Goal: Find specific page/section: Locate a particular part of the current website

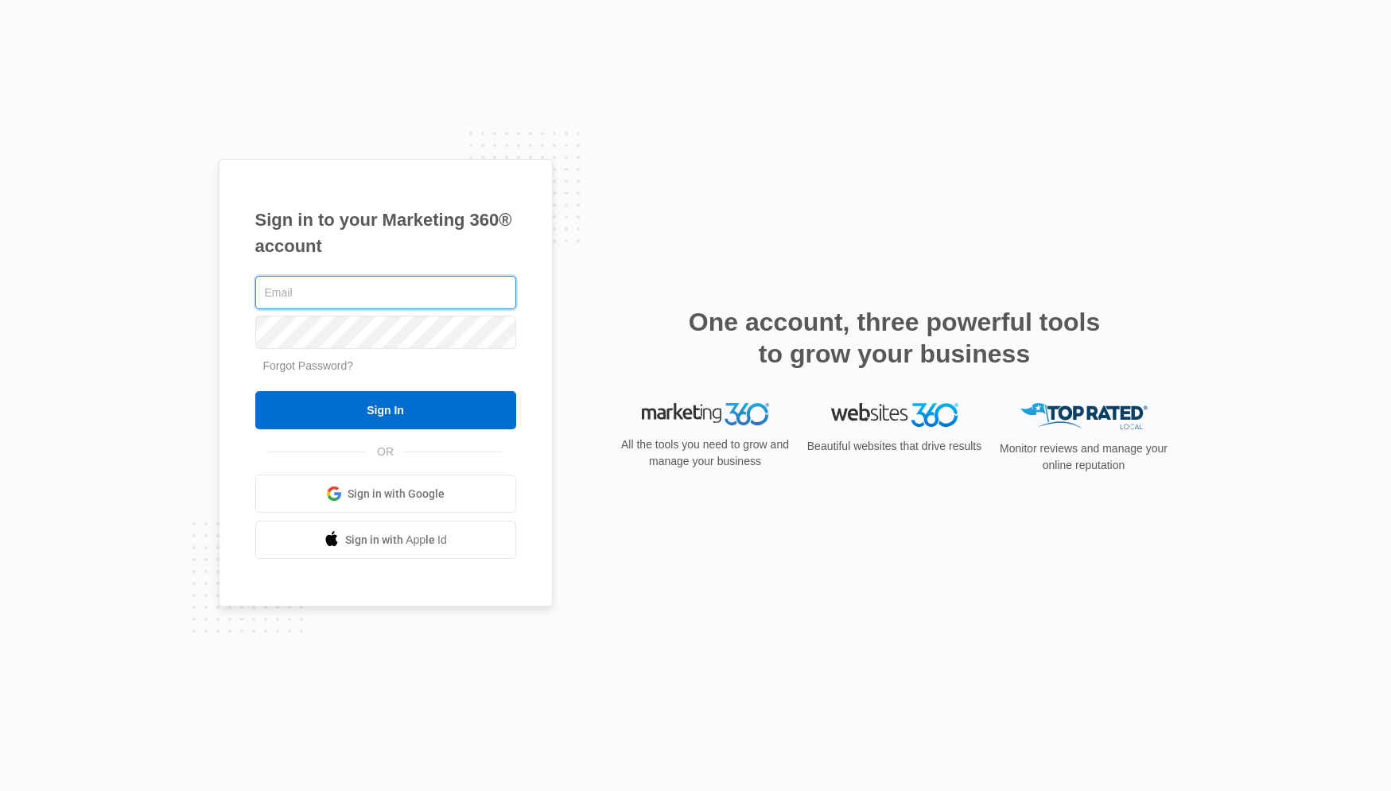
click at [429, 298] on input "text" at bounding box center [385, 292] width 261 height 33
type input "[PERSON_NAME][EMAIL_ADDRESS][PERSON_NAME][DOMAIN_NAME]"
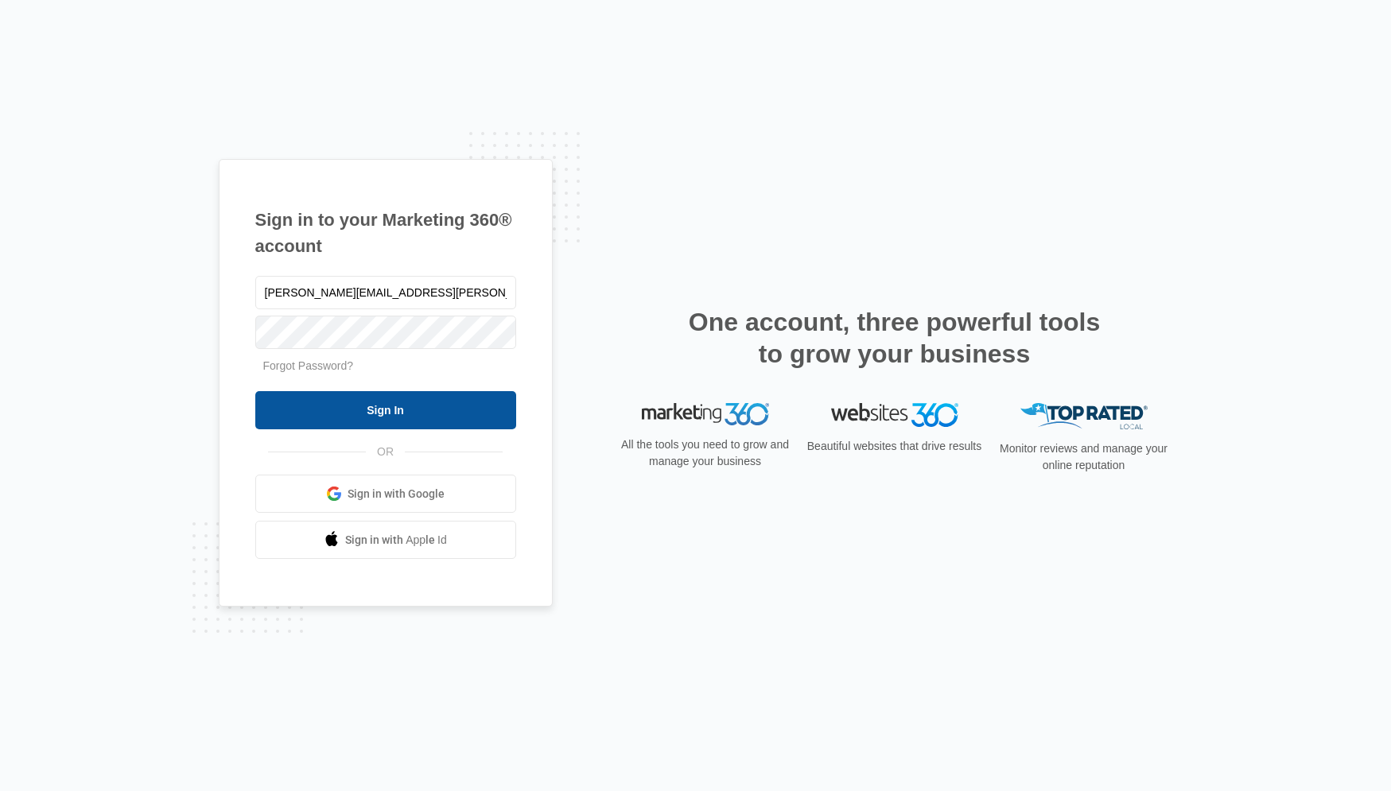
click at [371, 412] on input "Sign In" at bounding box center [385, 410] width 261 height 38
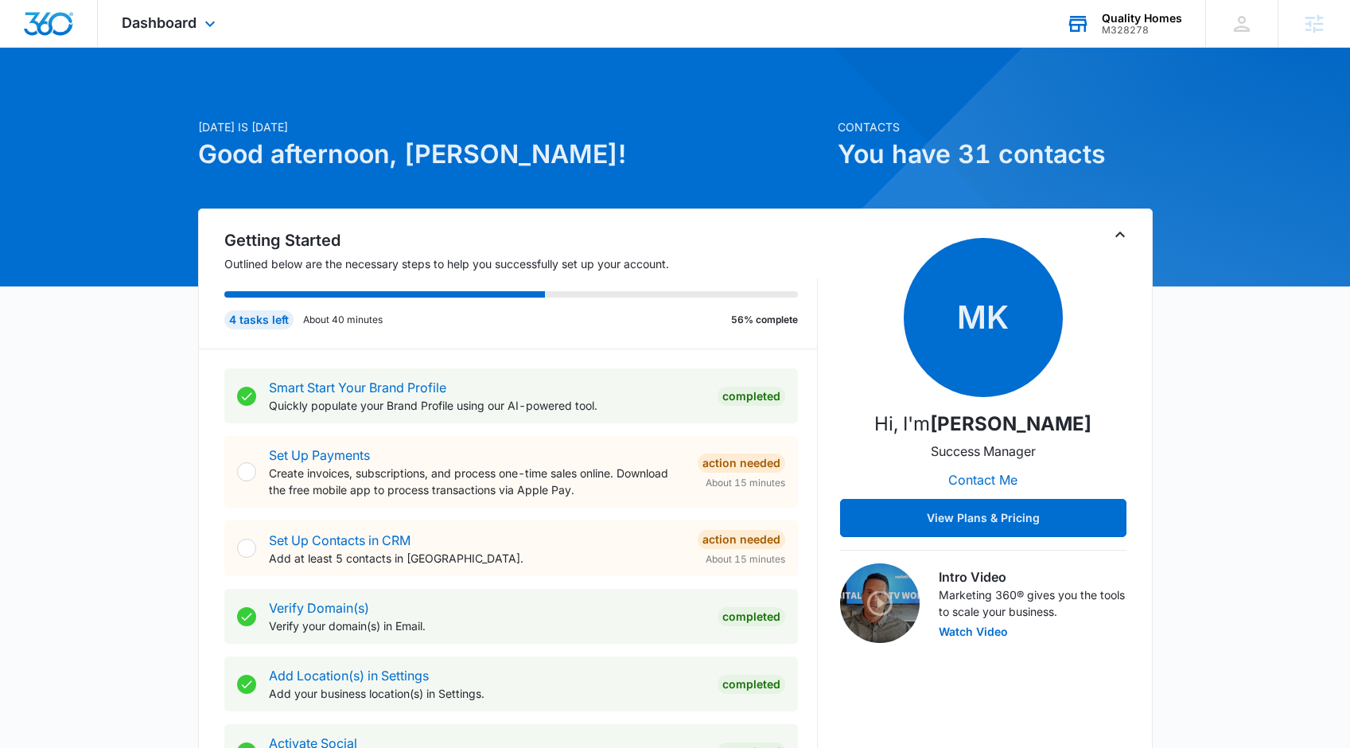
click at [1131, 27] on div "M328278" at bounding box center [1141, 30] width 80 height 11
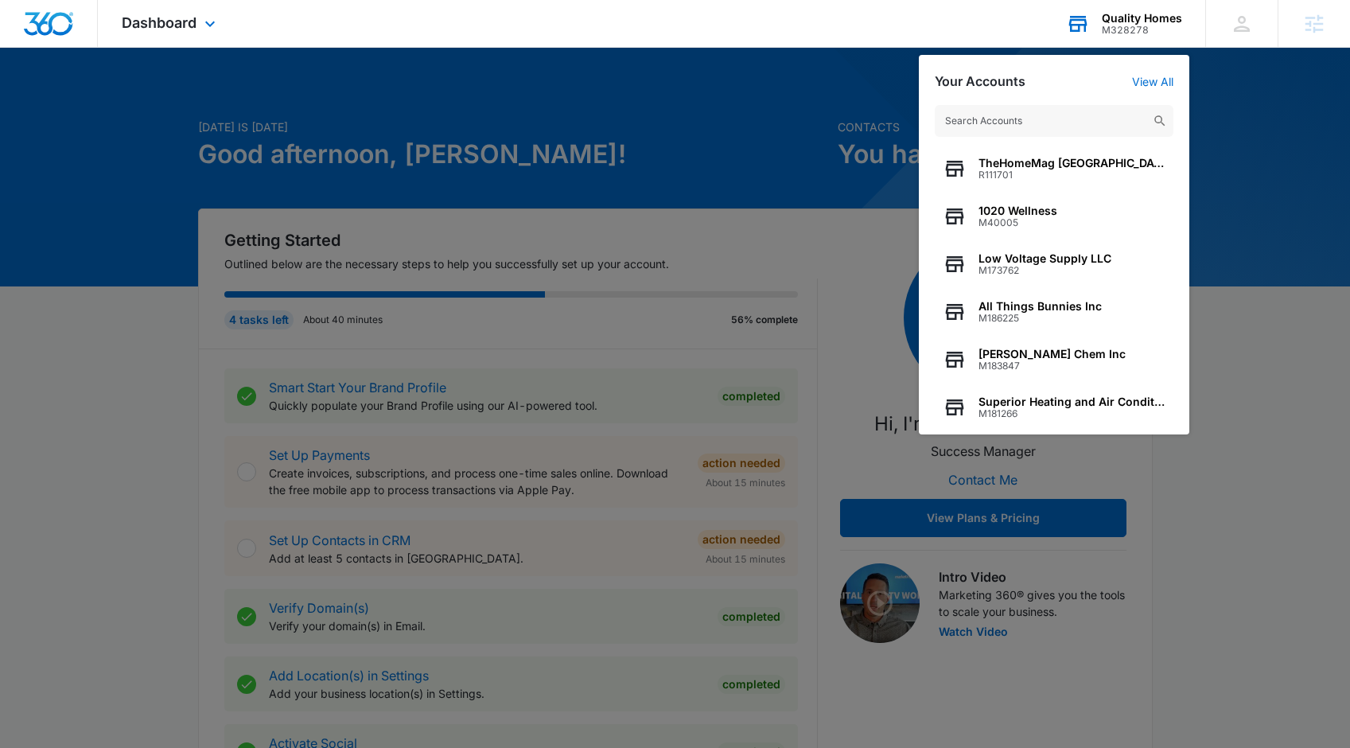
click at [1008, 115] on input "text" at bounding box center [1053, 121] width 239 height 32
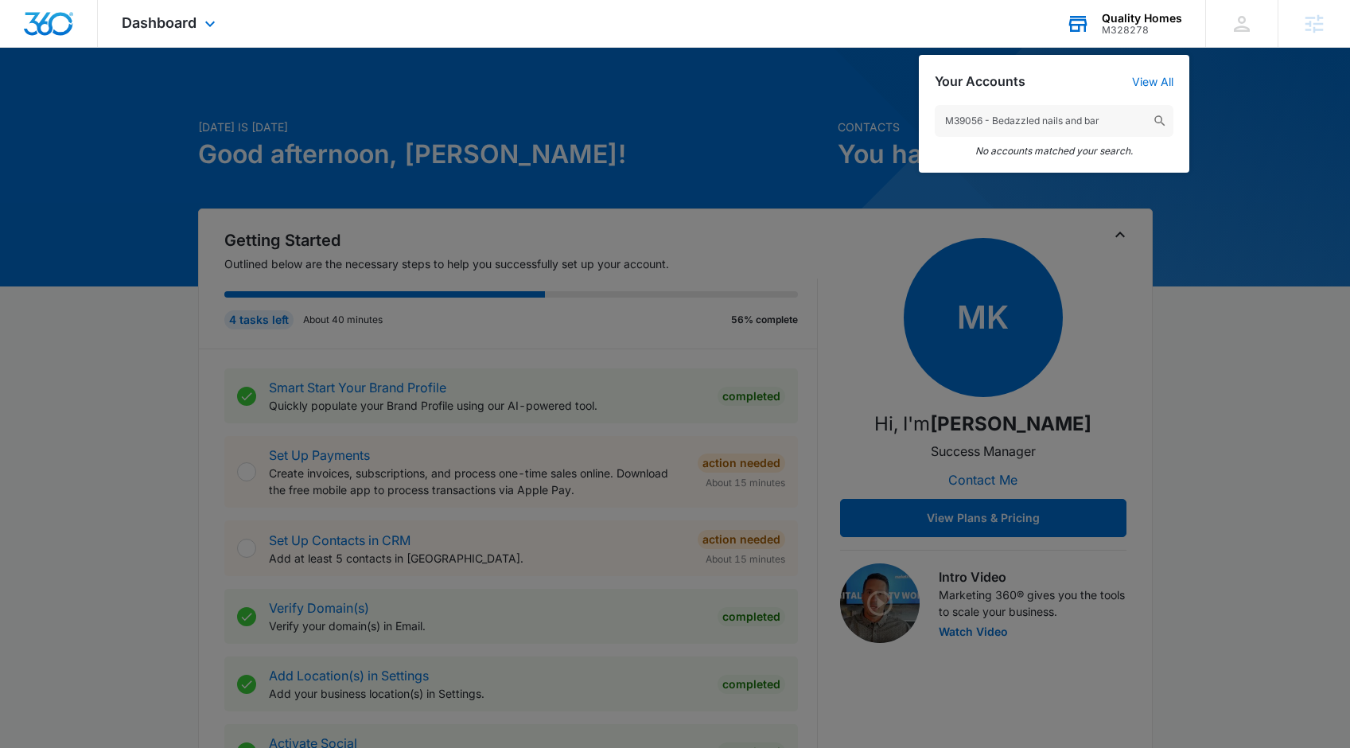
drag, startPoint x: 987, startPoint y: 118, endPoint x: 1104, endPoint y: 131, distance: 117.6
click at [1102, 130] on input "M39056 - Bedazzled nails and bar" at bounding box center [1053, 121] width 239 height 32
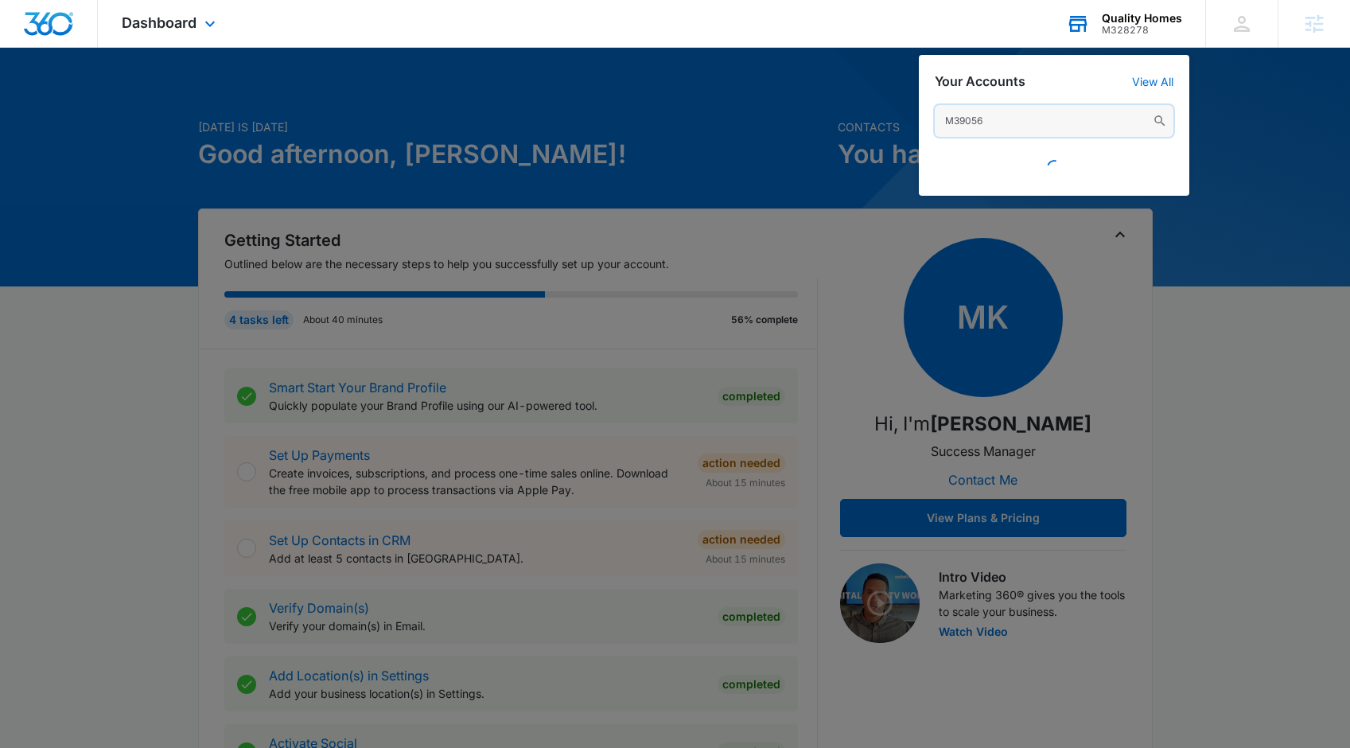
click at [1022, 128] on input "M39056" at bounding box center [1053, 121] width 239 height 32
click at [993, 114] on input "M39056" at bounding box center [1053, 121] width 239 height 32
click at [991, 121] on input "M39056" at bounding box center [1053, 121] width 239 height 32
paste input "- Bedazzled nails and bar"
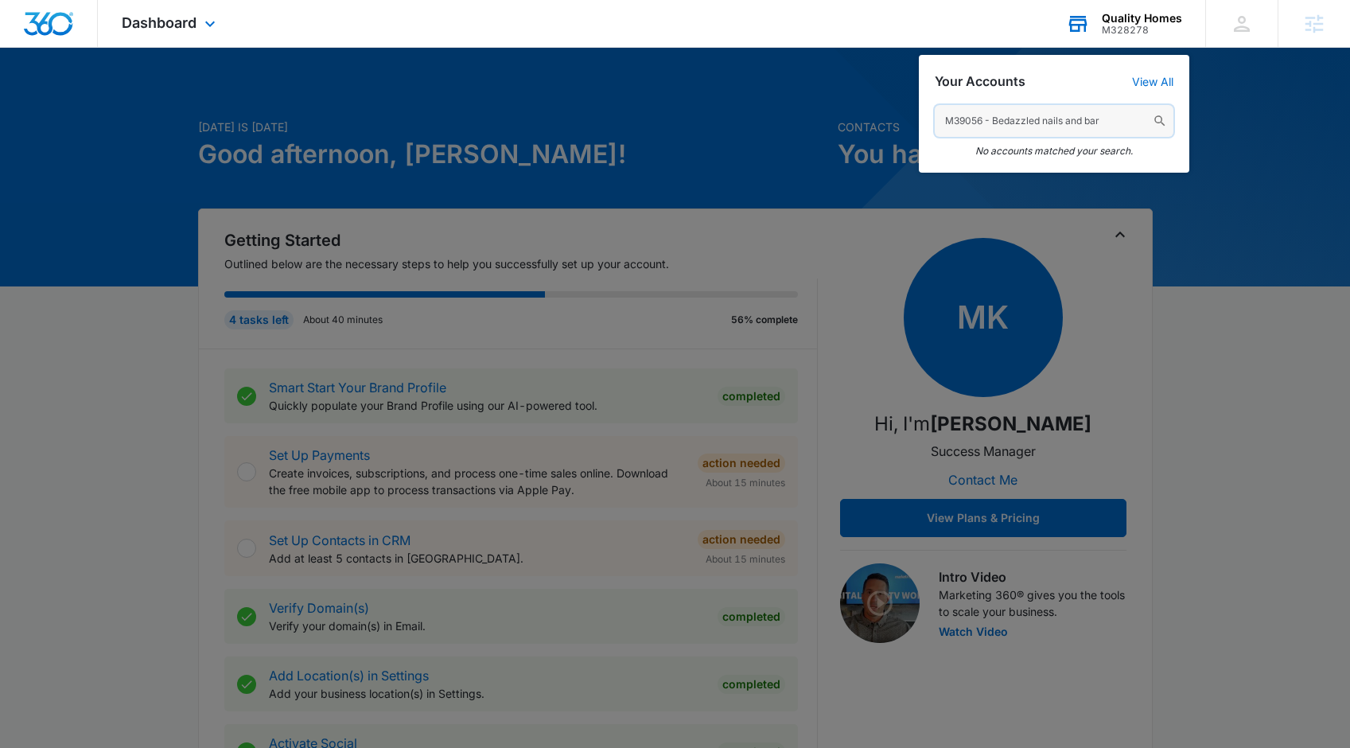
drag, startPoint x: 984, startPoint y: 117, endPoint x: 1137, endPoint y: 129, distance: 154.0
click at [1140, 130] on input "M39056 - Bedazzled nails and bar" at bounding box center [1053, 121] width 239 height 32
drag, startPoint x: 1121, startPoint y: 122, endPoint x: 1007, endPoint y: 112, distance: 115.0
click at [982, 123] on input "M39056 - Bedazzled nails and bar" at bounding box center [1053, 121] width 239 height 32
type input "M39056"
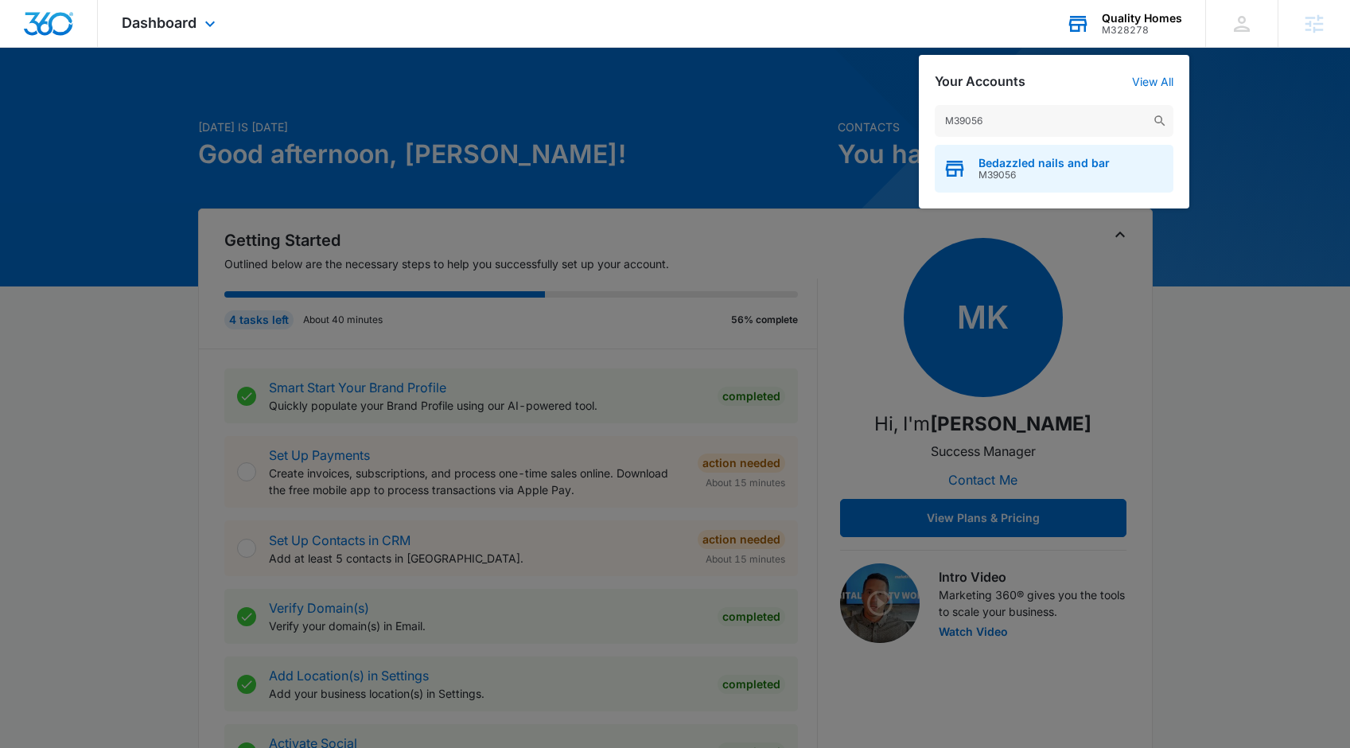
click at [1023, 164] on span "Bedazzled nails and bar" at bounding box center [1043, 163] width 131 height 13
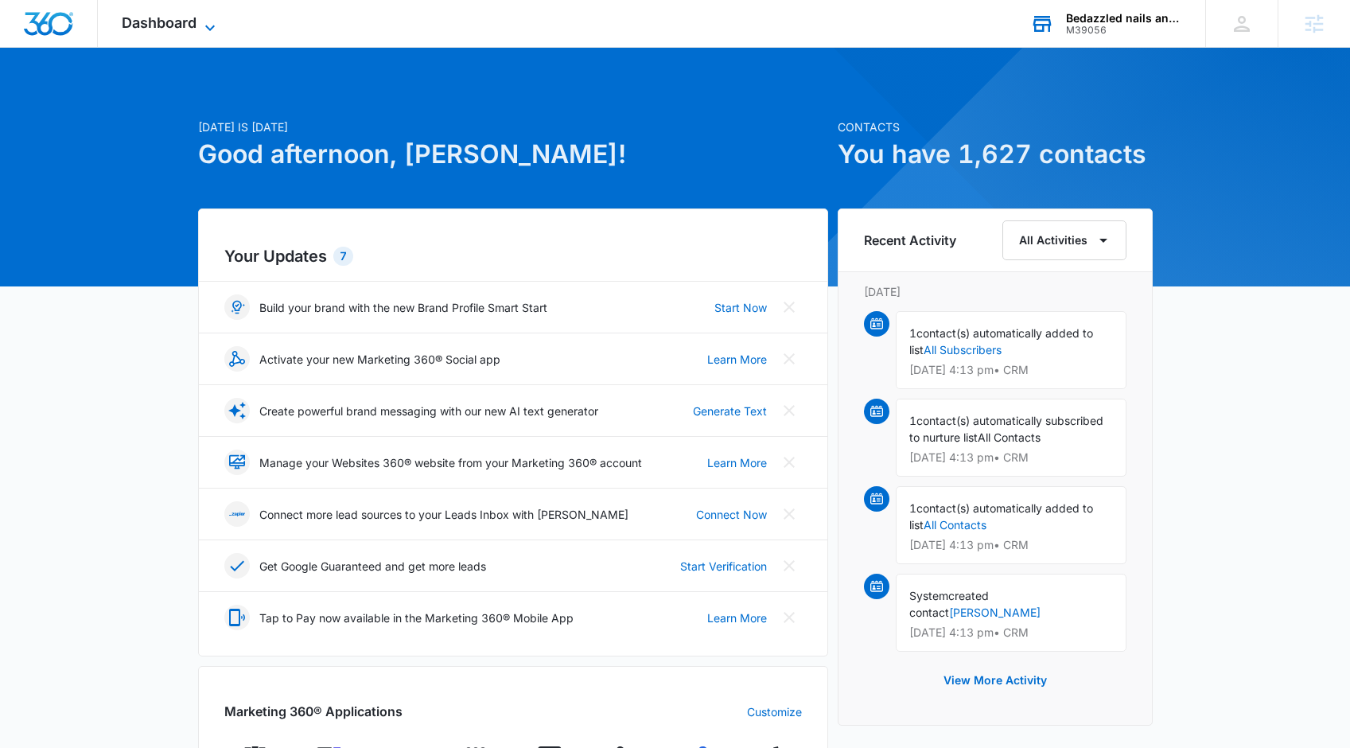
click at [196, 25] on span "Dashboard" at bounding box center [159, 22] width 75 height 17
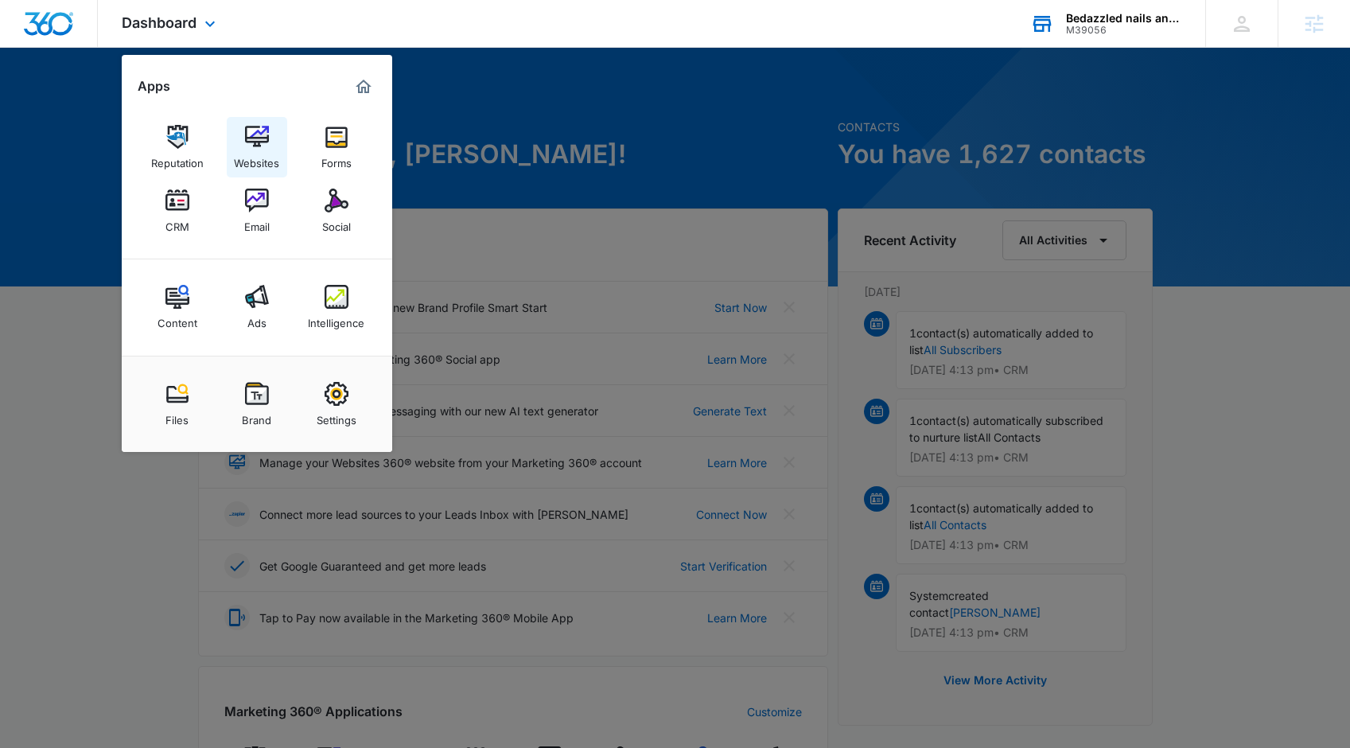
click at [262, 144] on img at bounding box center [257, 137] width 24 height 24
